Goal: Task Accomplishment & Management: Complete application form

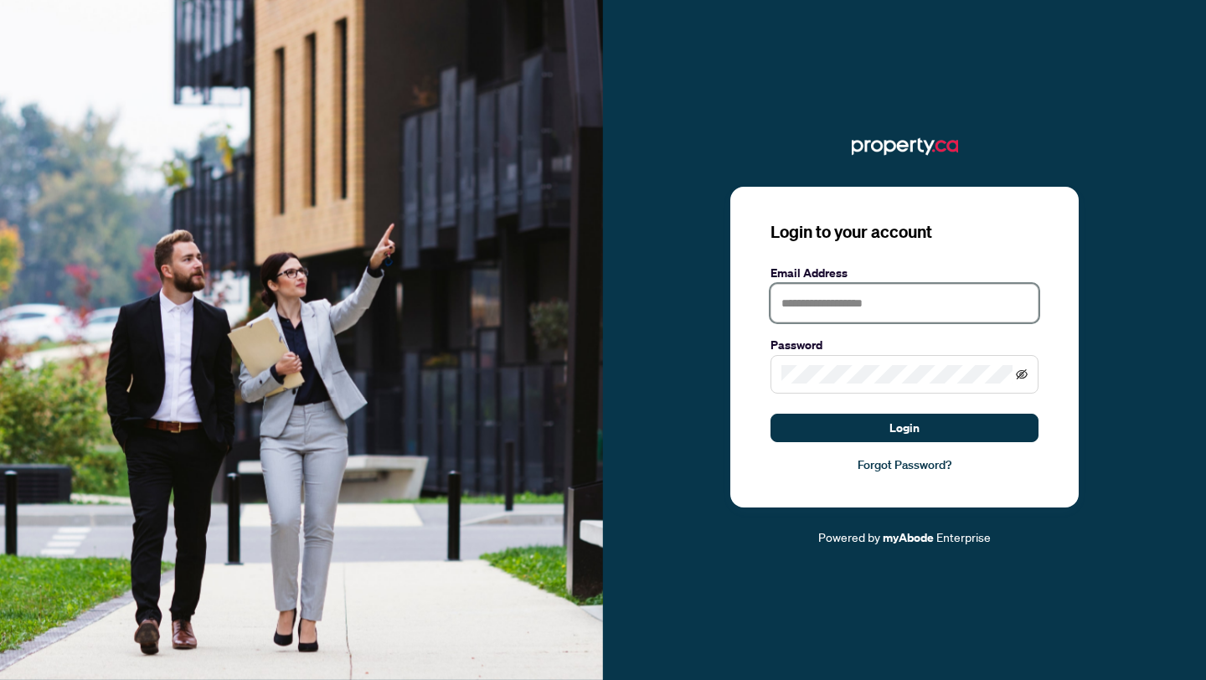
type input "**********"
click at [1019, 373] on icon "eye-invisible" at bounding box center [1022, 374] width 12 height 12
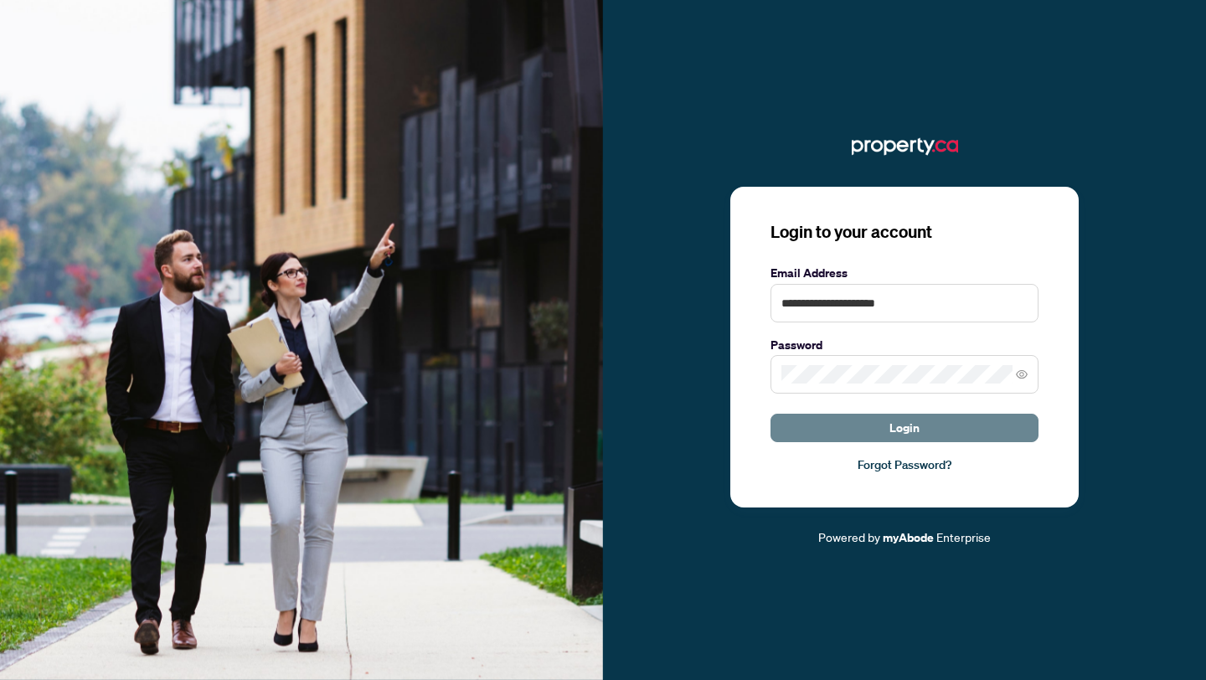
click at [835, 437] on button "Login" at bounding box center [904, 428] width 268 height 28
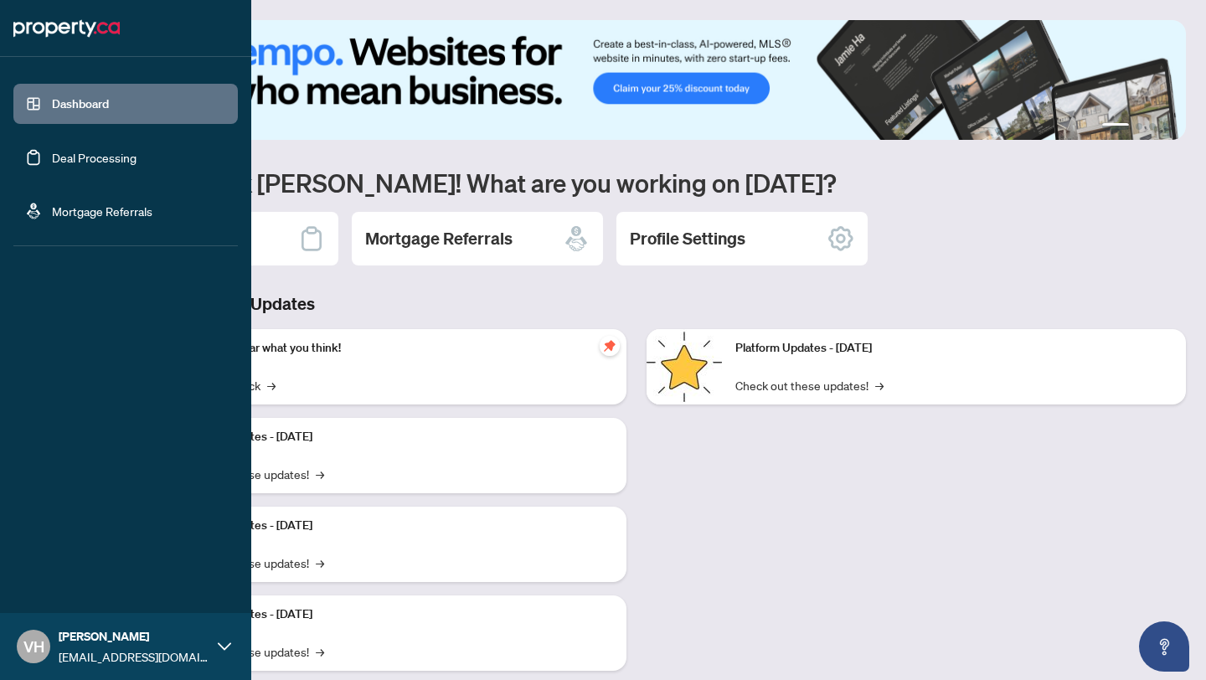
click at [107, 156] on link "Deal Processing" at bounding box center [94, 157] width 85 height 15
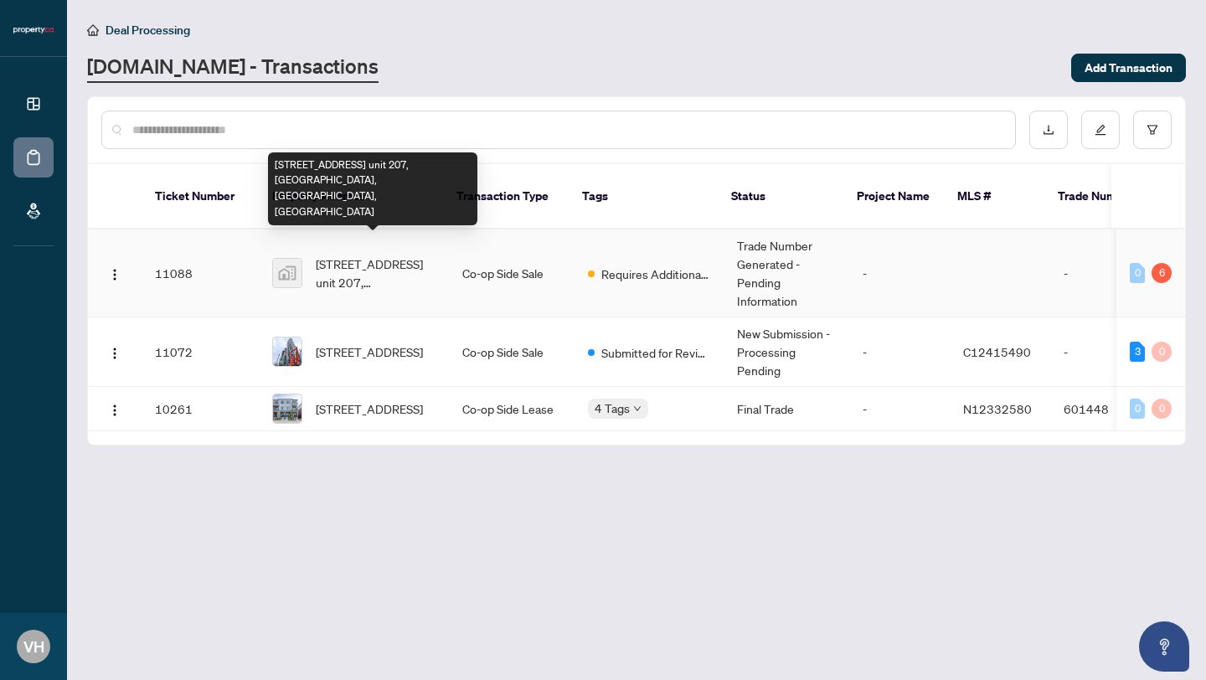
click at [425, 269] on span "[STREET_ADDRESS] unit 207, [GEOGRAPHIC_DATA], [GEOGRAPHIC_DATA], [GEOGRAPHIC_DA…" at bounding box center [376, 273] width 120 height 37
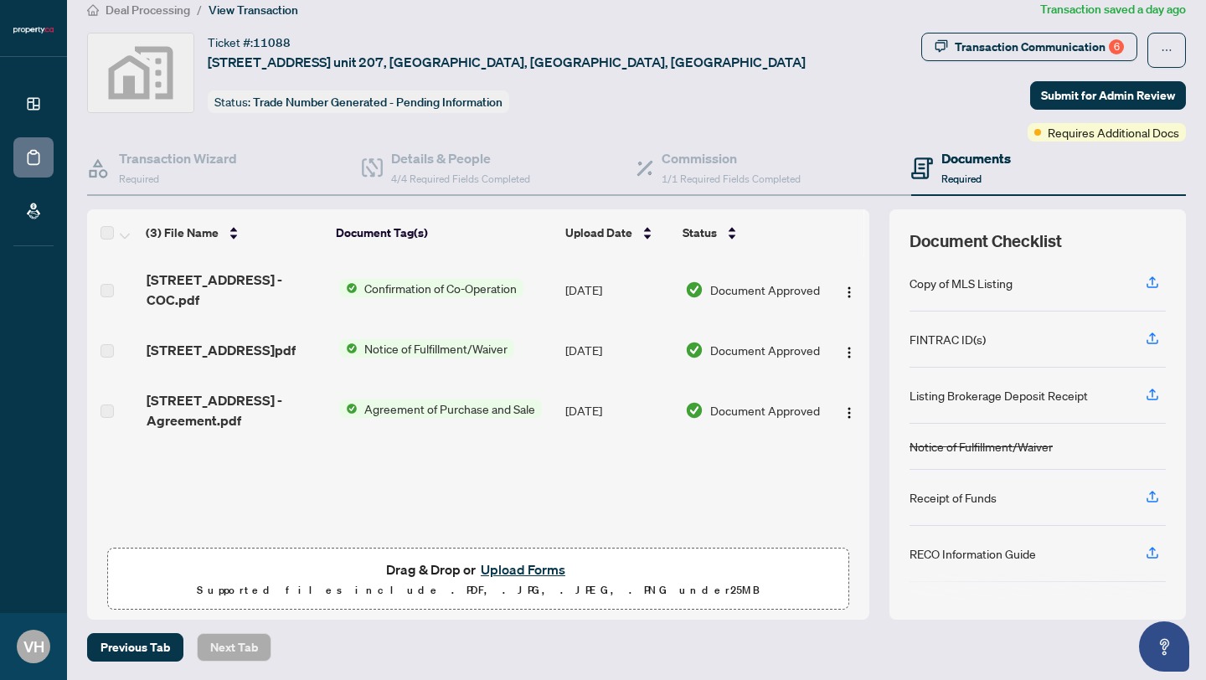
scroll to position [261, 0]
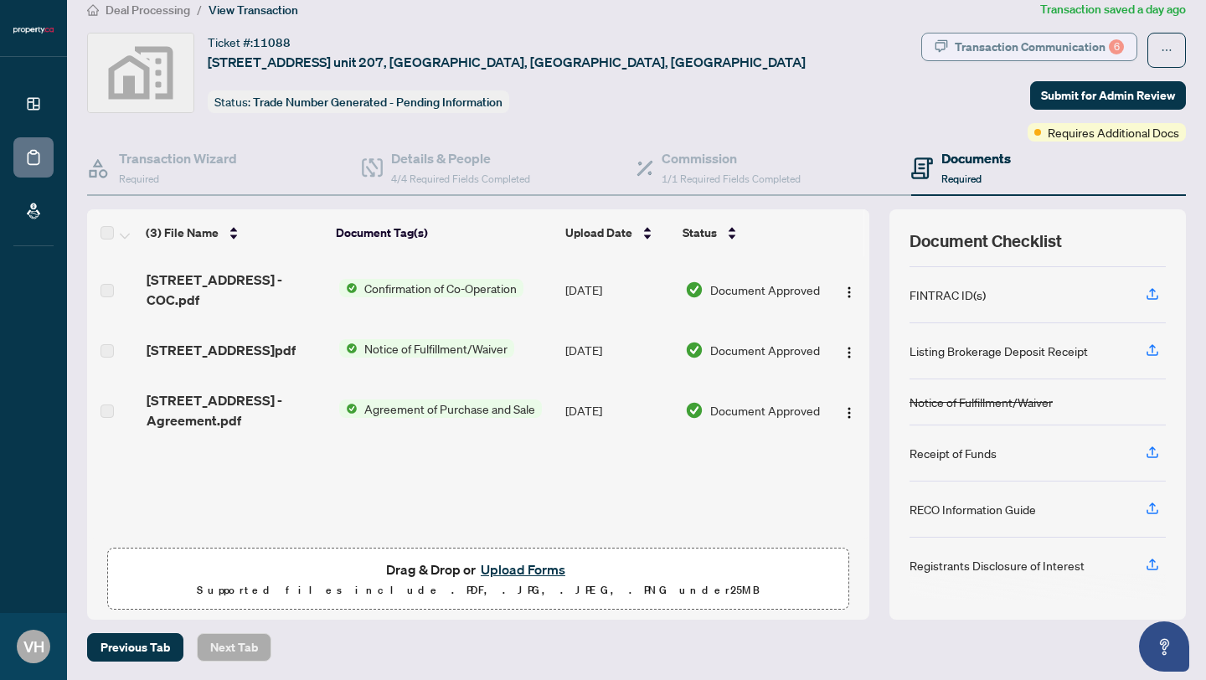
click at [1011, 48] on div "Transaction Communication 6" at bounding box center [1038, 46] width 169 height 27
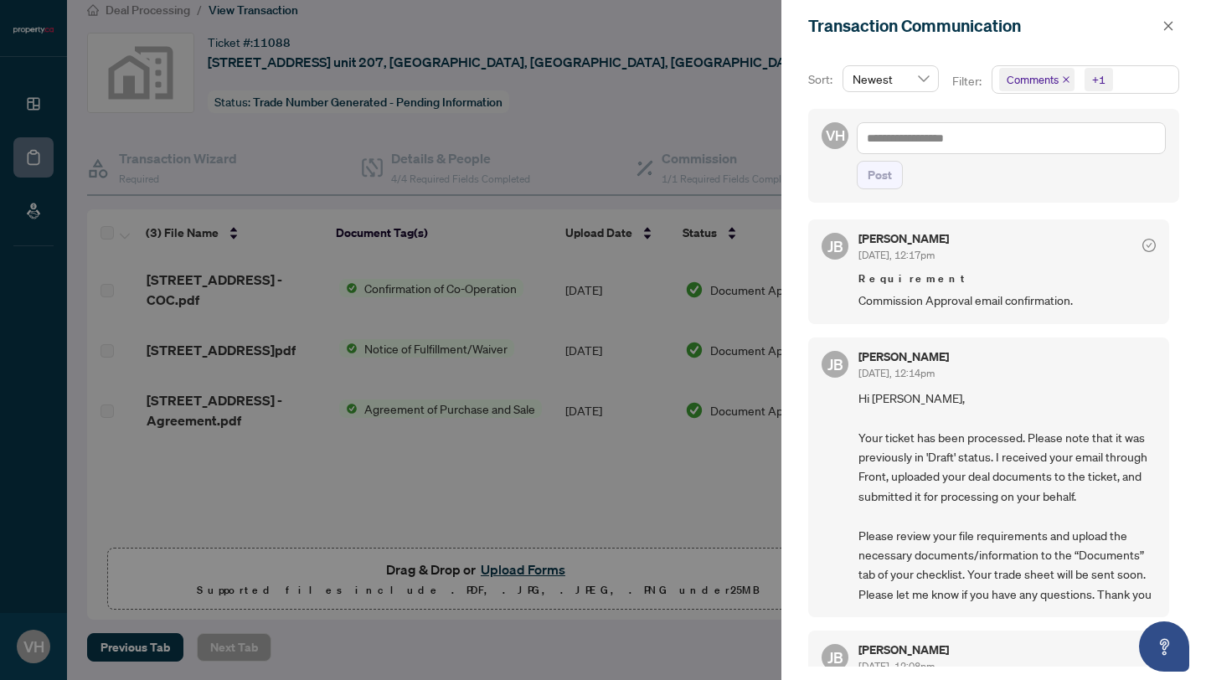
scroll to position [0, 0]
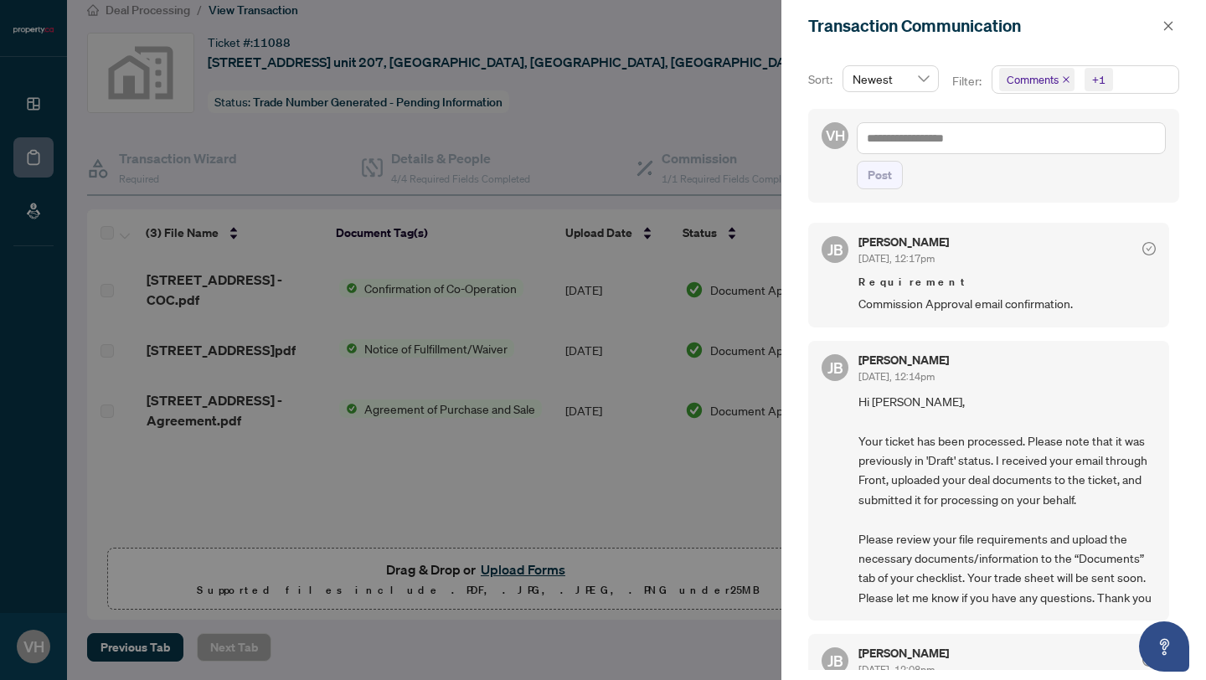
click at [464, 311] on div at bounding box center [603, 340] width 1206 height 680
click at [1047, 135] on textarea at bounding box center [1011, 138] width 309 height 32
click at [1170, 27] on icon "close" at bounding box center [1168, 25] width 9 height 9
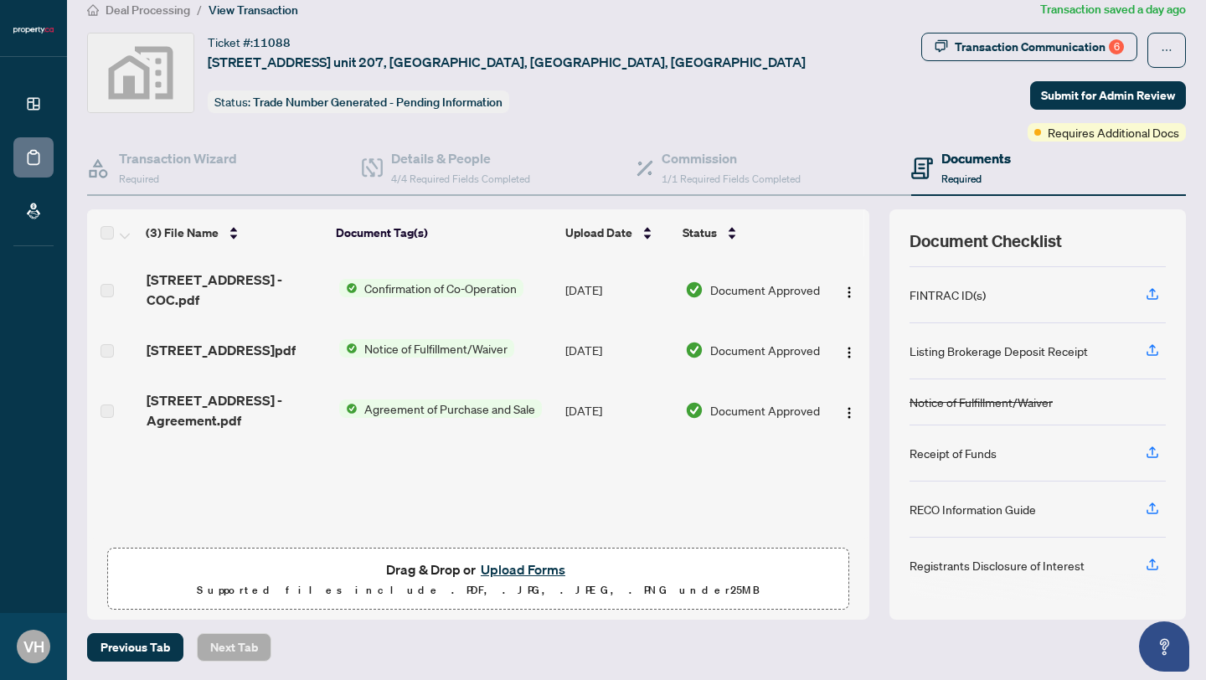
click at [520, 566] on button "Upload Forms" at bounding box center [523, 569] width 95 height 22
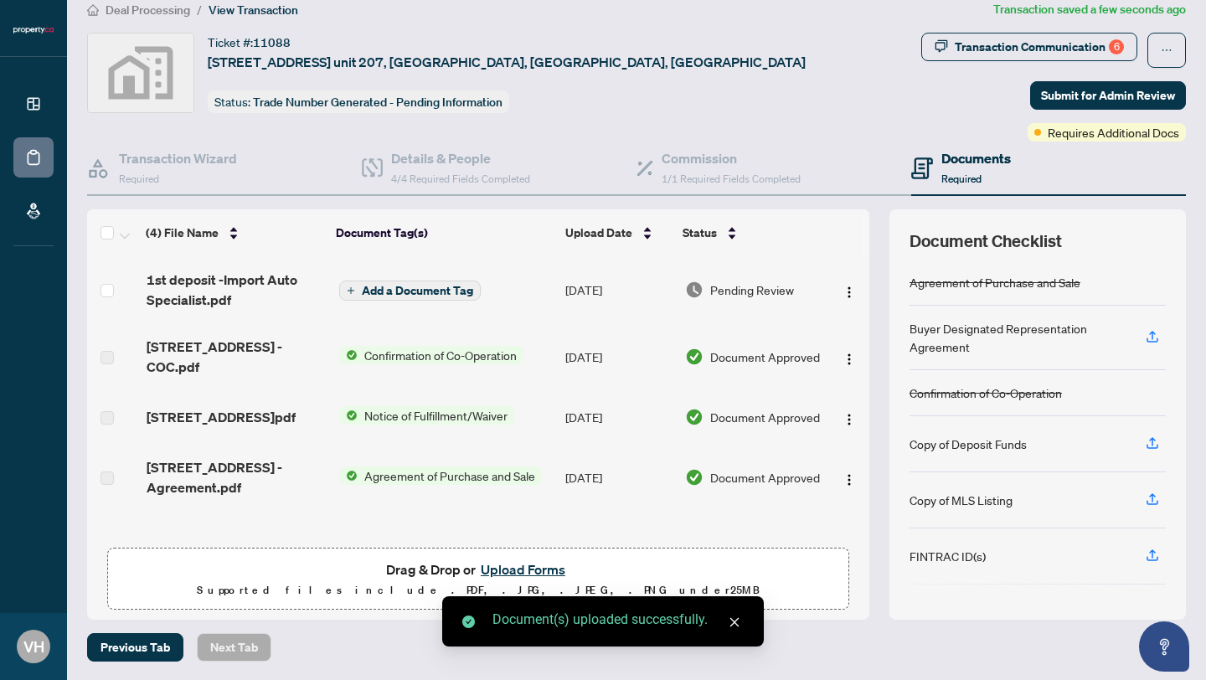
click at [527, 563] on button "Upload Forms" at bounding box center [523, 569] width 95 height 22
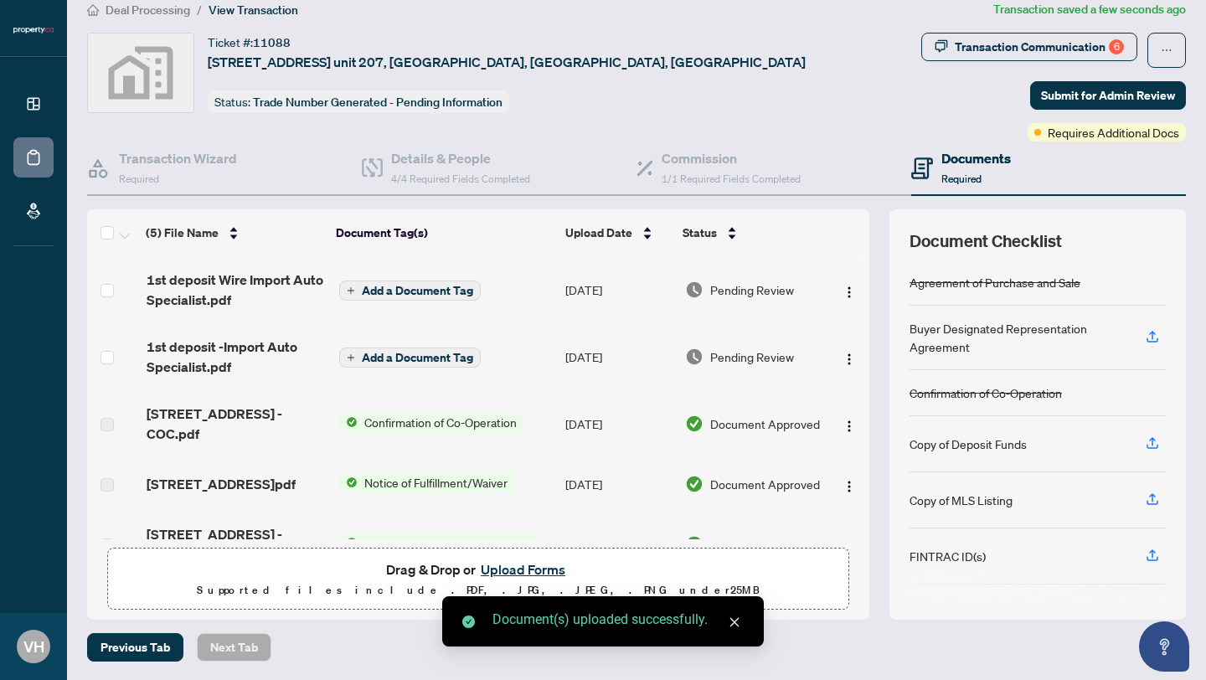
click at [535, 568] on button "Upload Forms" at bounding box center [523, 569] width 95 height 22
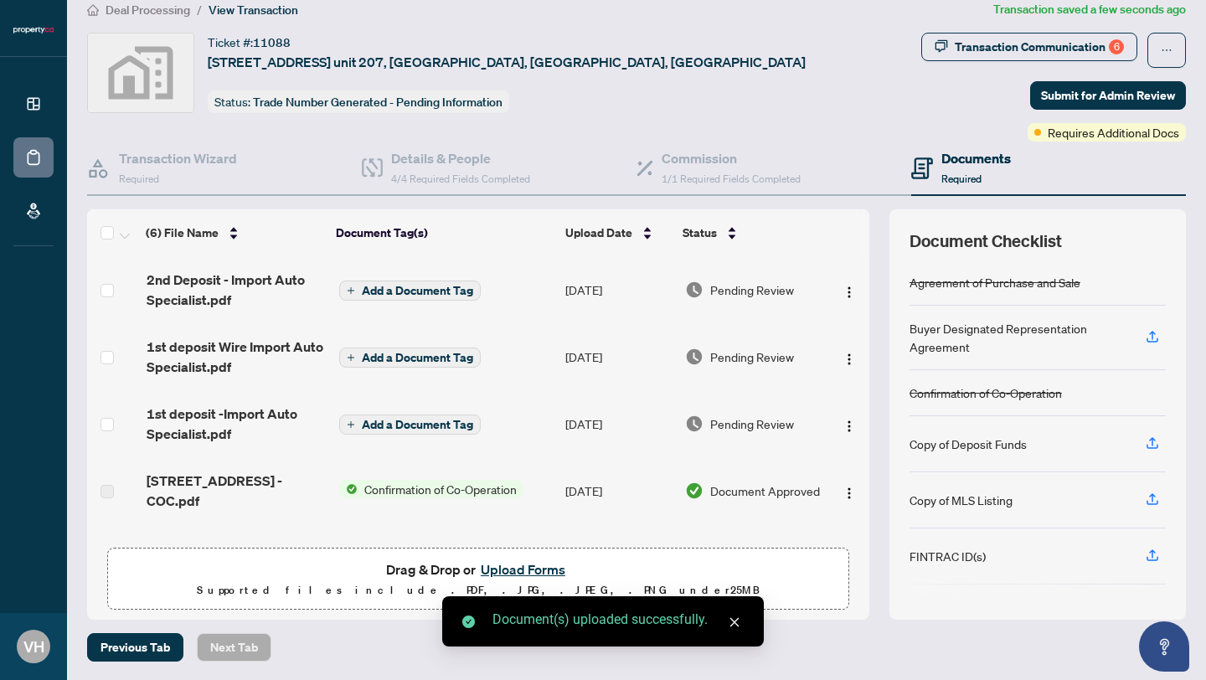
click at [534, 564] on button "Upload Forms" at bounding box center [523, 569] width 95 height 22
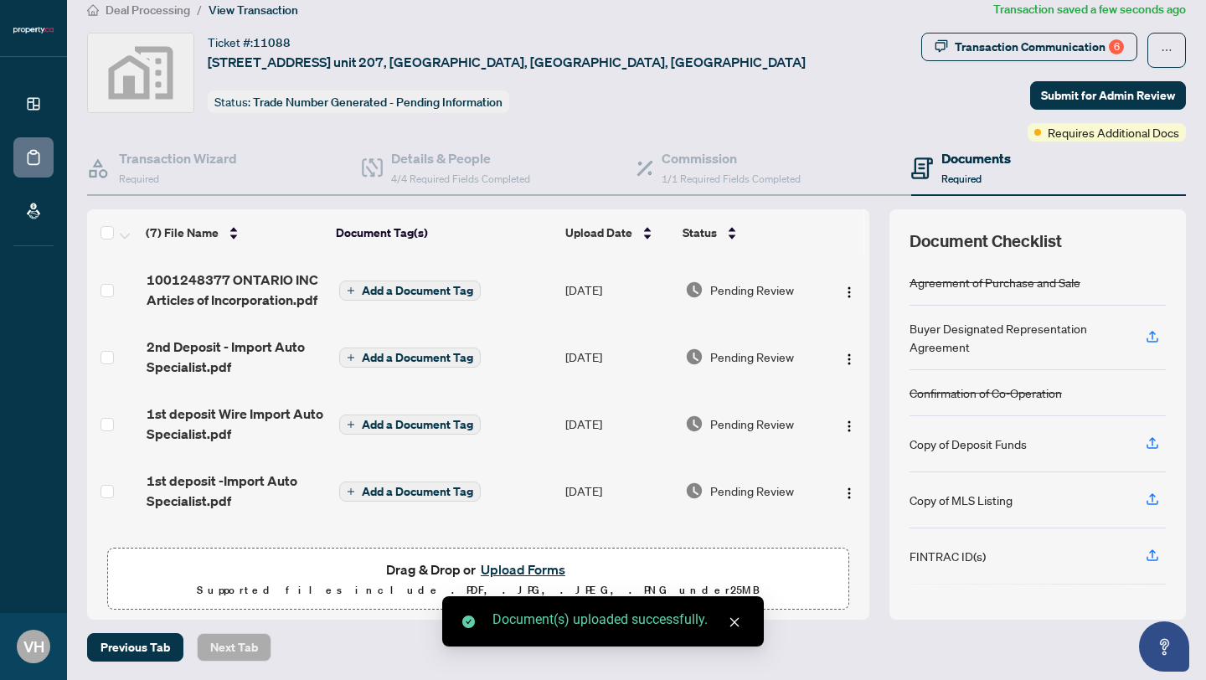
click at [520, 569] on button "Upload Forms" at bounding box center [523, 569] width 95 height 22
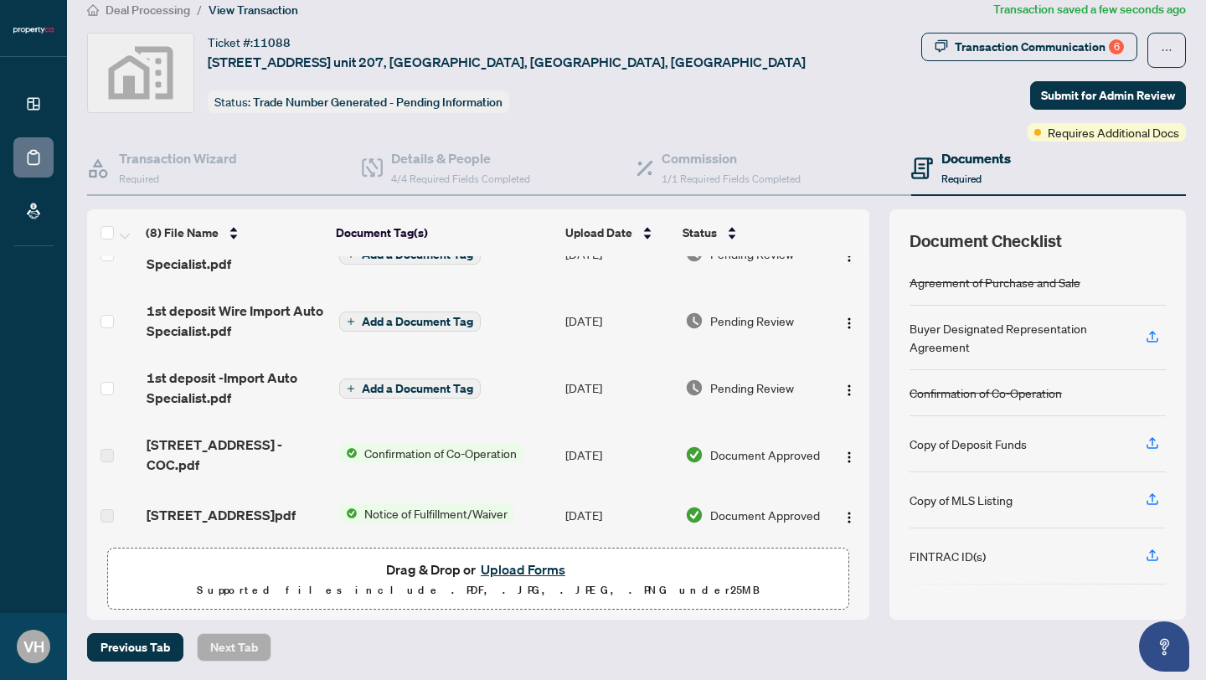
scroll to position [259, 0]
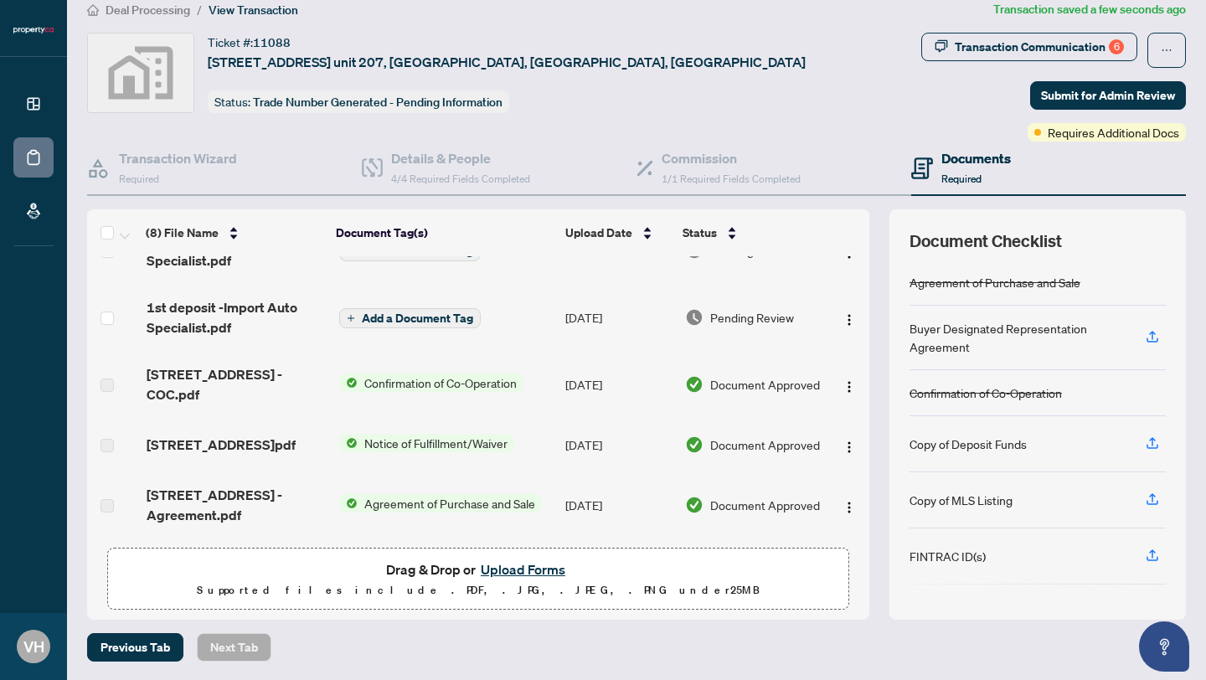
click at [475, 619] on div "Deal Processing / View Transaction Transaction saved a few seconds ago Ticket #…" at bounding box center [636, 330] width 1112 height 661
click at [532, 589] on p "Supported files include .PDF, .JPG, .JPEG, .PNG under 25 MB" at bounding box center [478, 590] width 720 height 20
click at [118, 574] on div "Drag & Drop or Upload Forms Supported files include .PDF, .JPG, .JPEG, .PNG und…" at bounding box center [478, 579] width 720 height 42
click at [106, 498] on label at bounding box center [106, 505] width 13 height 18
click at [107, 497] on label at bounding box center [106, 505] width 13 height 18
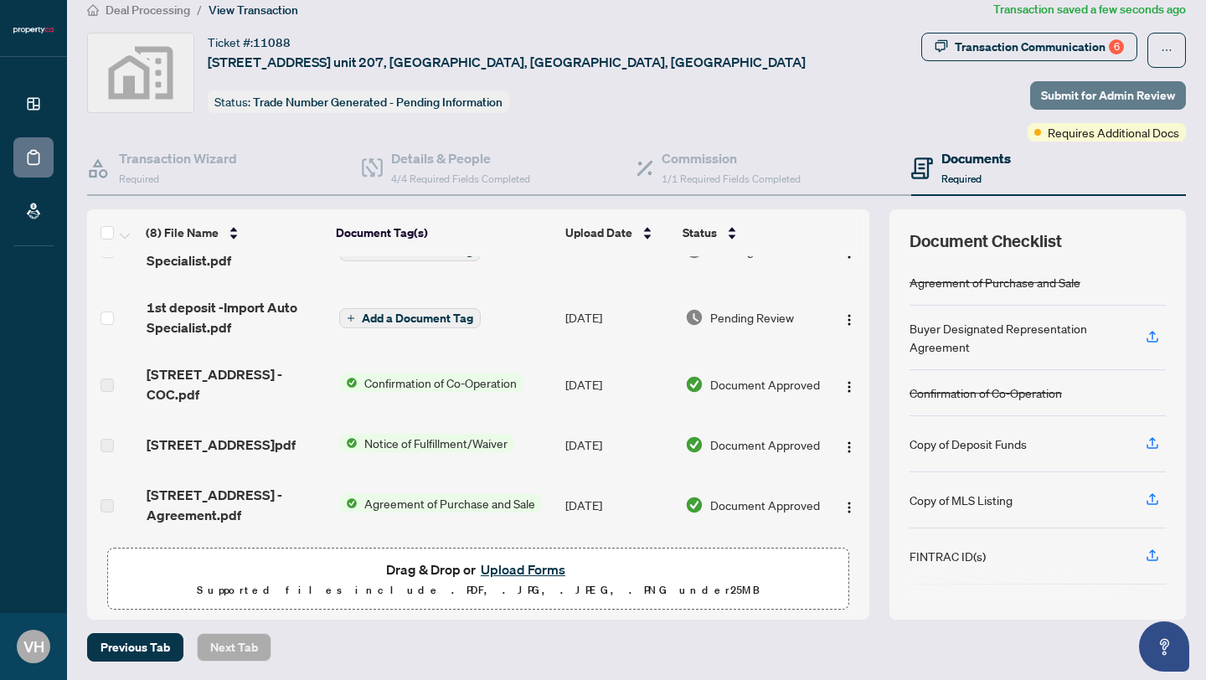
click at [1096, 93] on span "Submit for Admin Review" at bounding box center [1108, 95] width 134 height 27
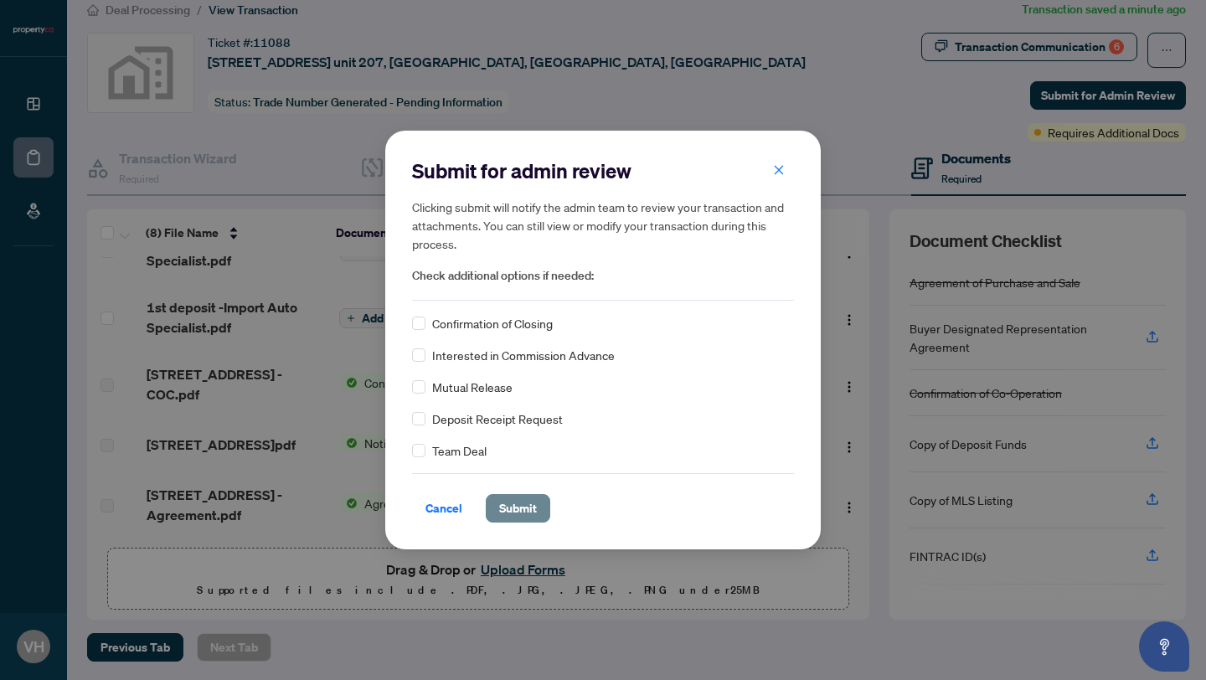
click at [522, 505] on span "Submit" at bounding box center [518, 508] width 38 height 27
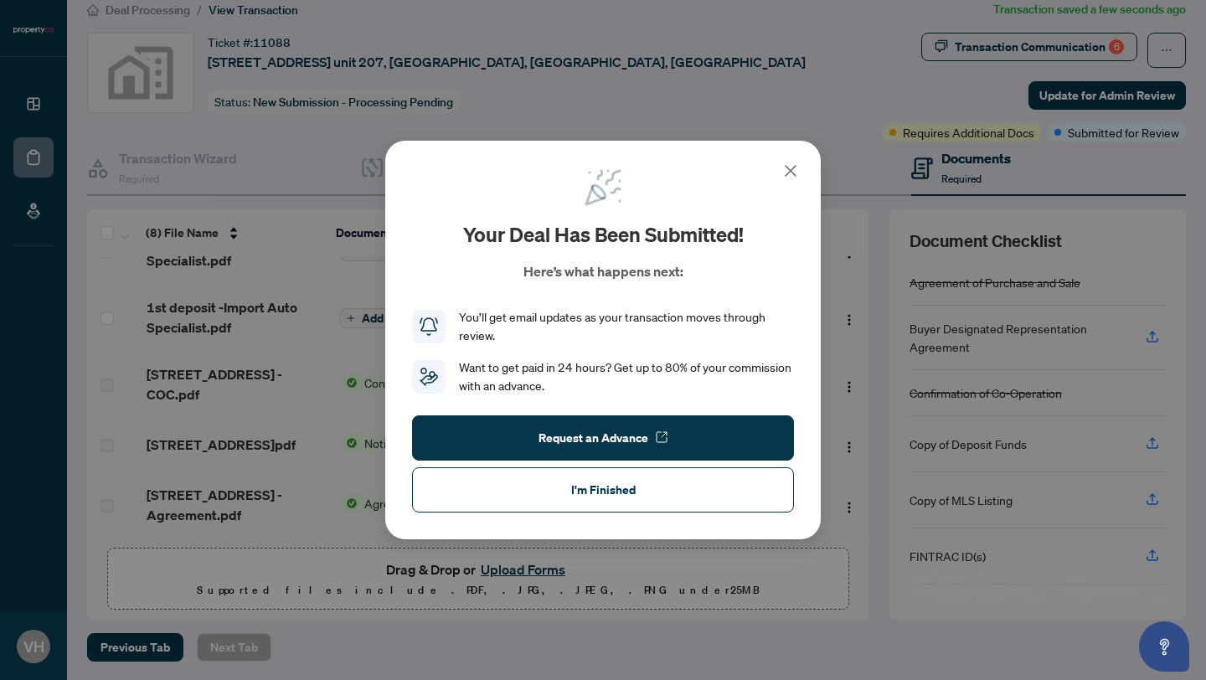
click at [795, 173] on icon at bounding box center [790, 171] width 20 height 20
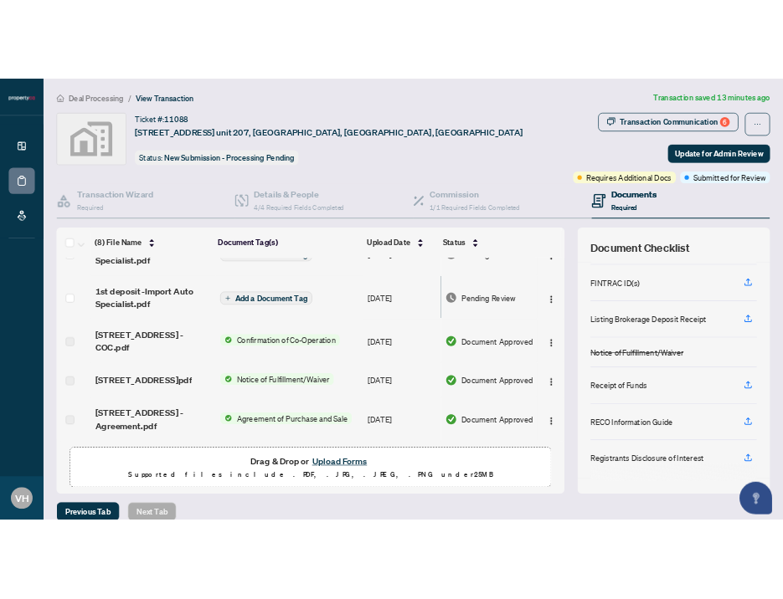
scroll to position [20, 0]
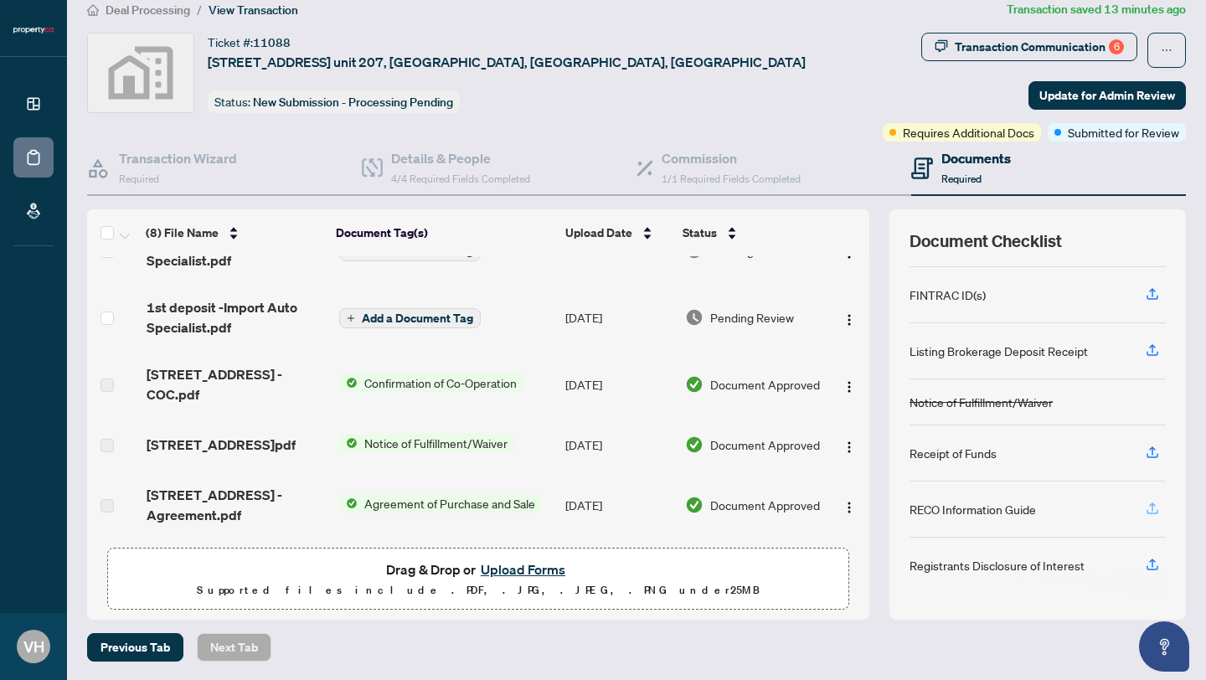
click at [1152, 503] on icon "button" at bounding box center [1152, 508] width 15 height 15
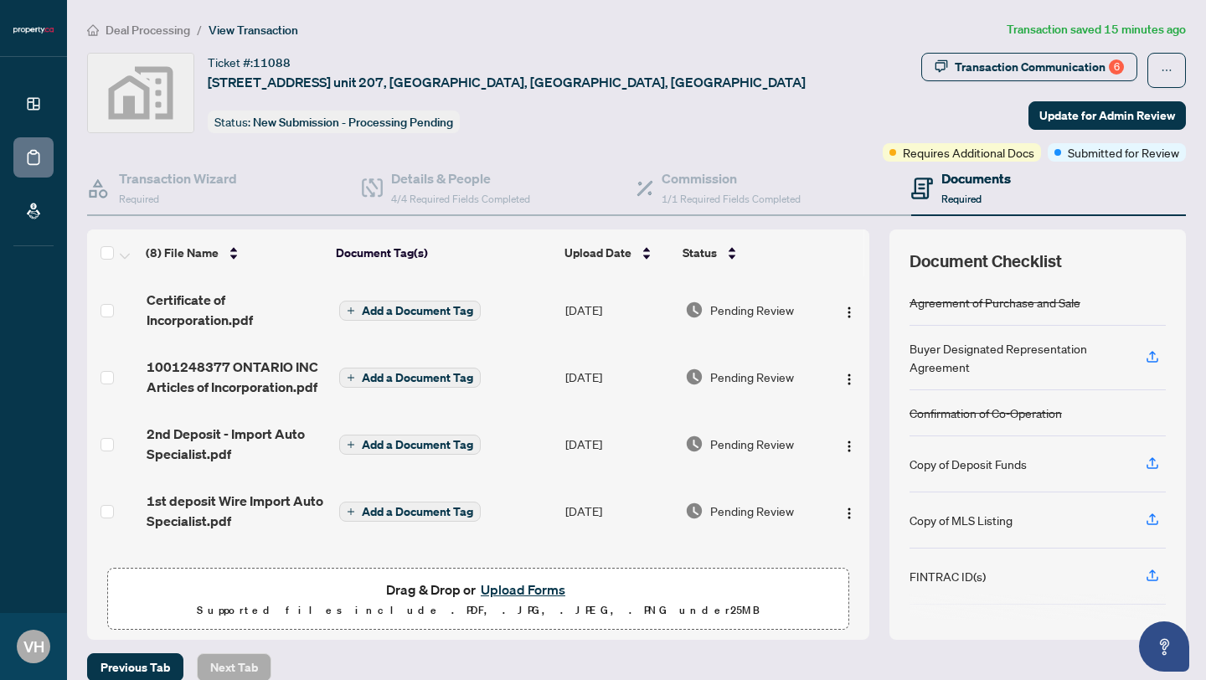
scroll to position [261, 0]
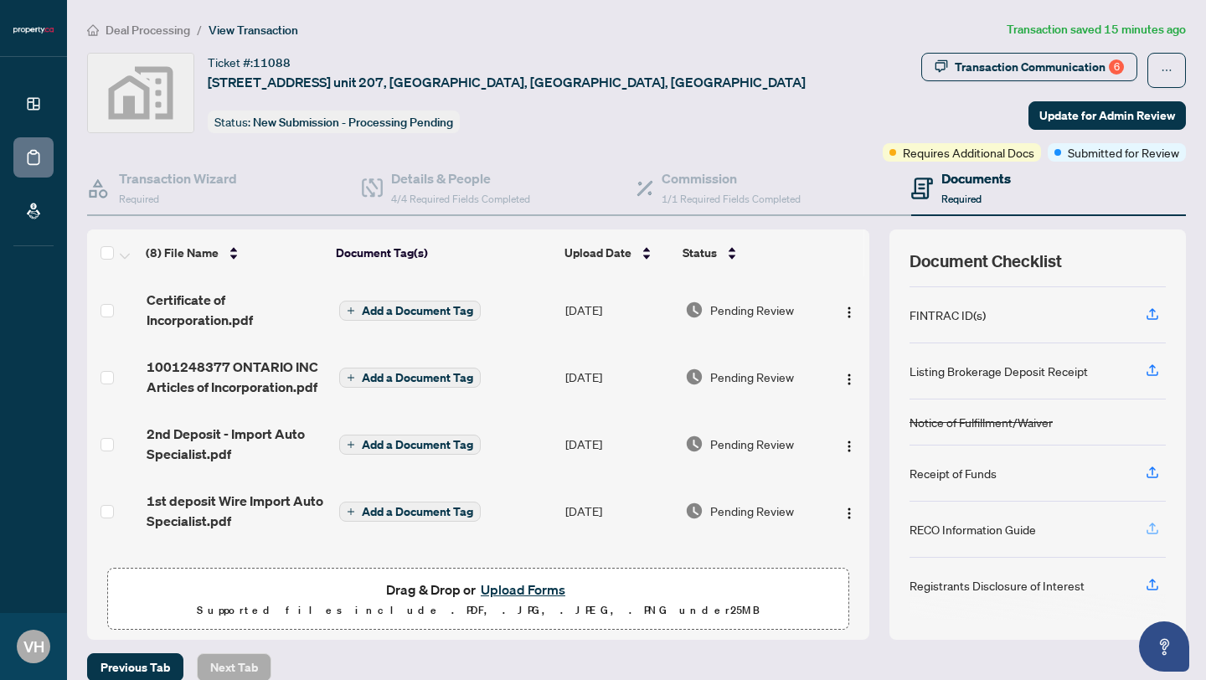
click at [1150, 527] on icon "button" at bounding box center [1152, 528] width 15 height 15
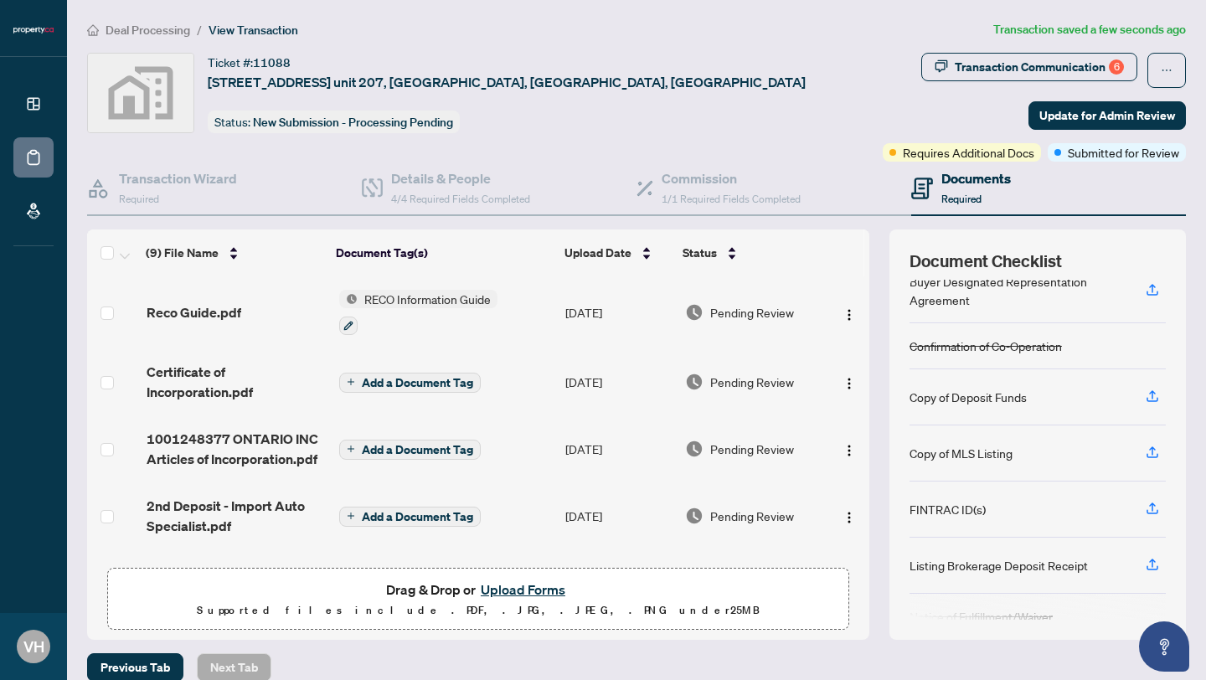
scroll to position [0, 0]
